Goal: Navigation & Orientation: Understand site structure

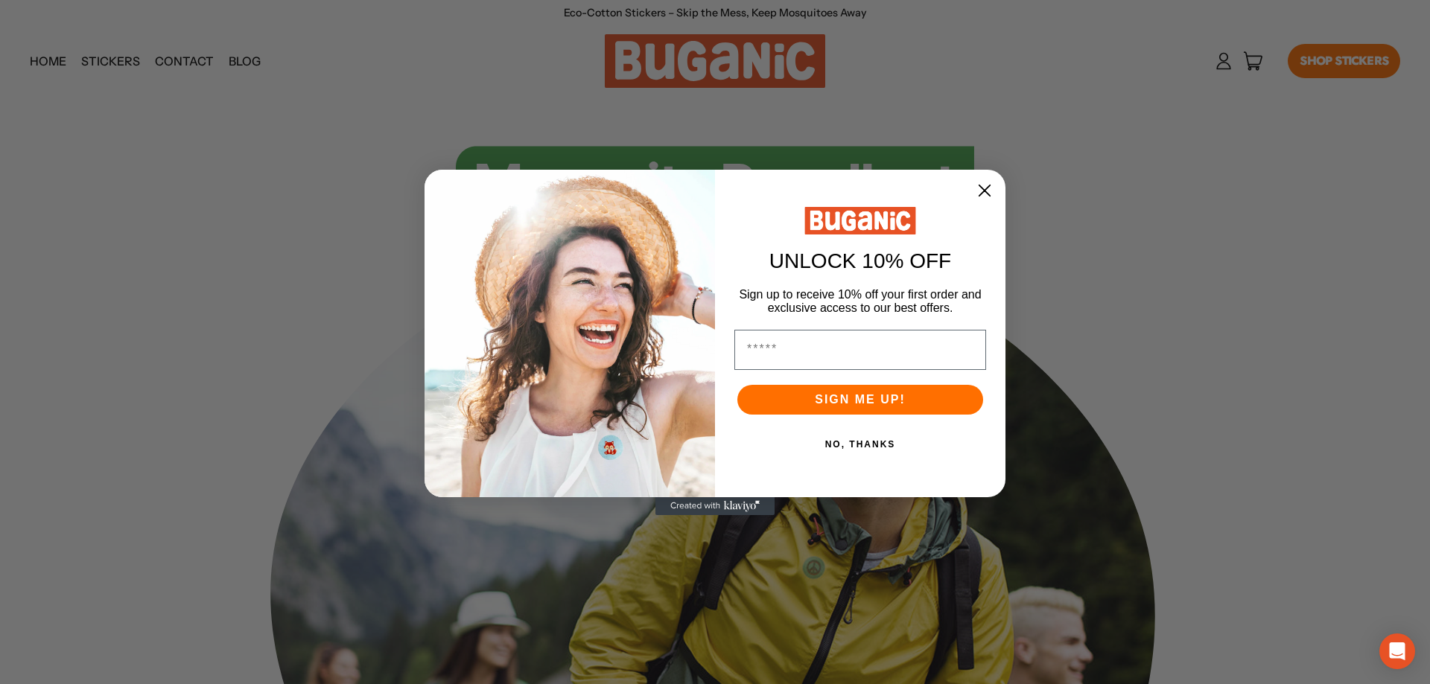
click at [975, 190] on circle "Close dialog" at bounding box center [984, 189] width 25 height 25
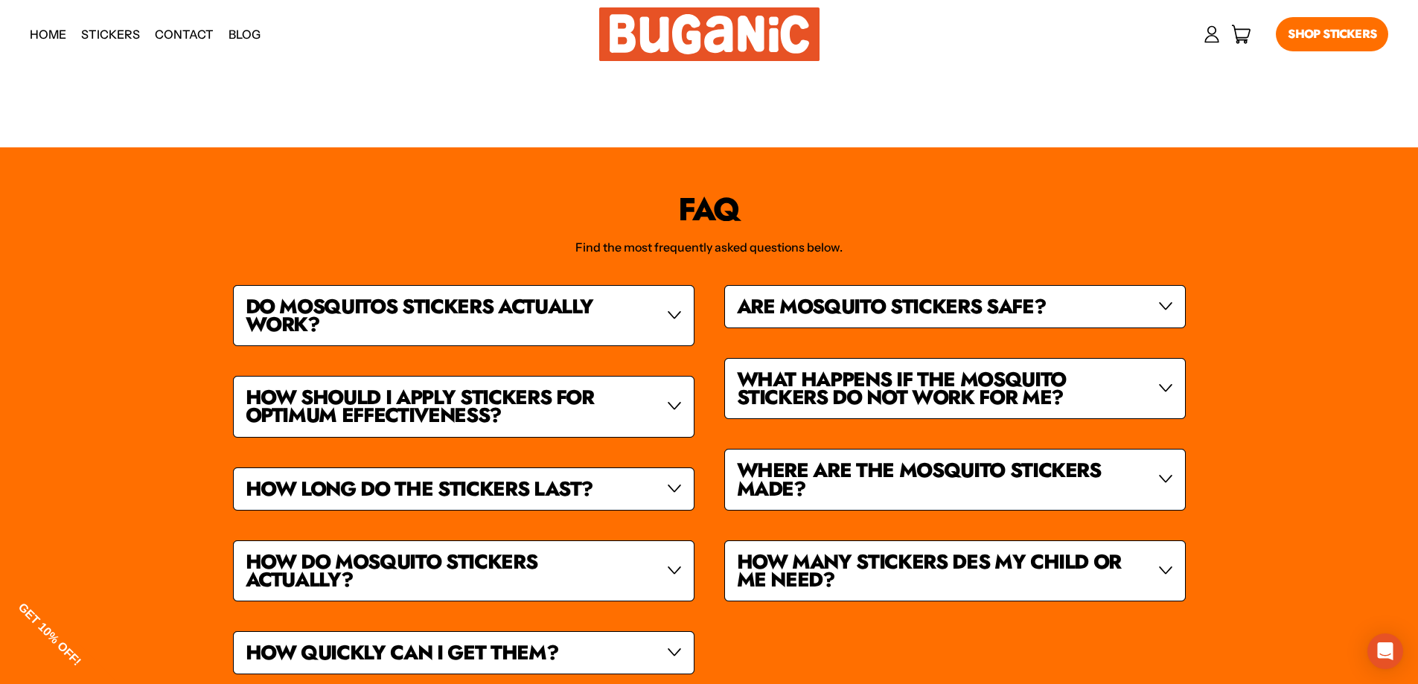
scroll to position [9868, 0]
